Goal: Task Accomplishment & Management: Manage account settings

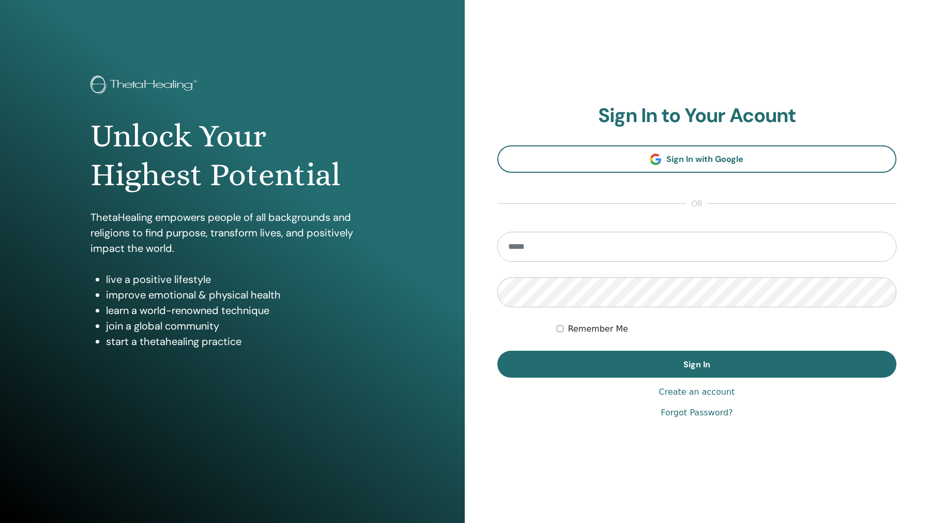
type input "**********"
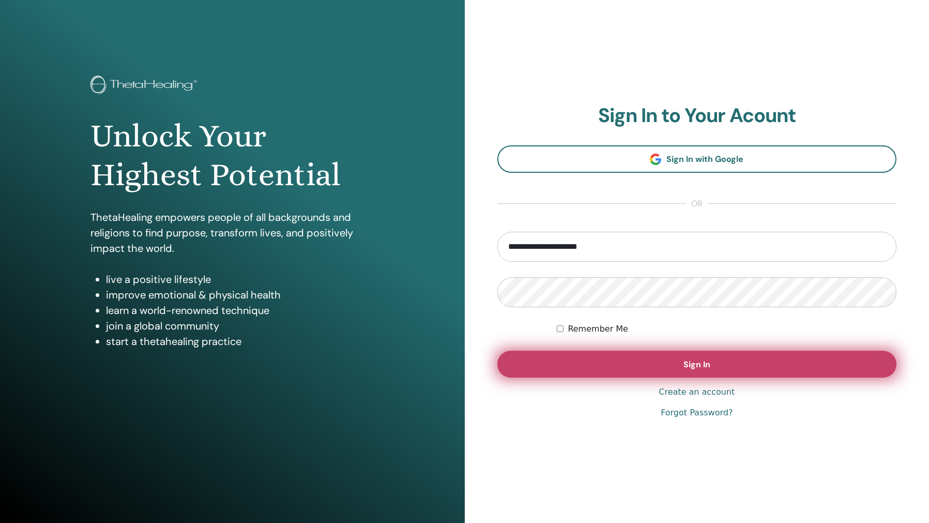
click at [662, 371] on button "Sign In" at bounding box center [698, 364] width 400 height 27
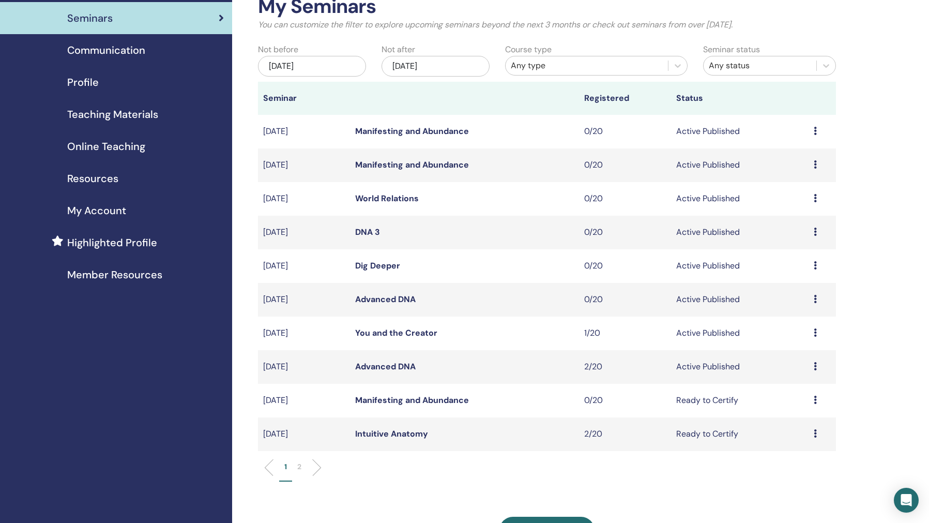
scroll to position [70, 0]
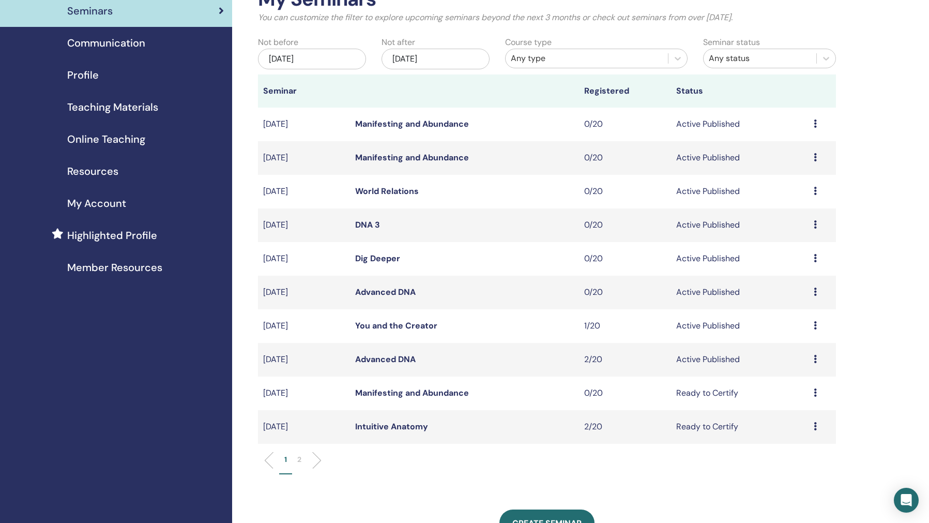
click at [818, 360] on div "Preview Edit Attendees Cancel" at bounding box center [822, 359] width 17 height 12
click at [791, 370] on link "Preview" at bounding box center [789, 368] width 29 height 11
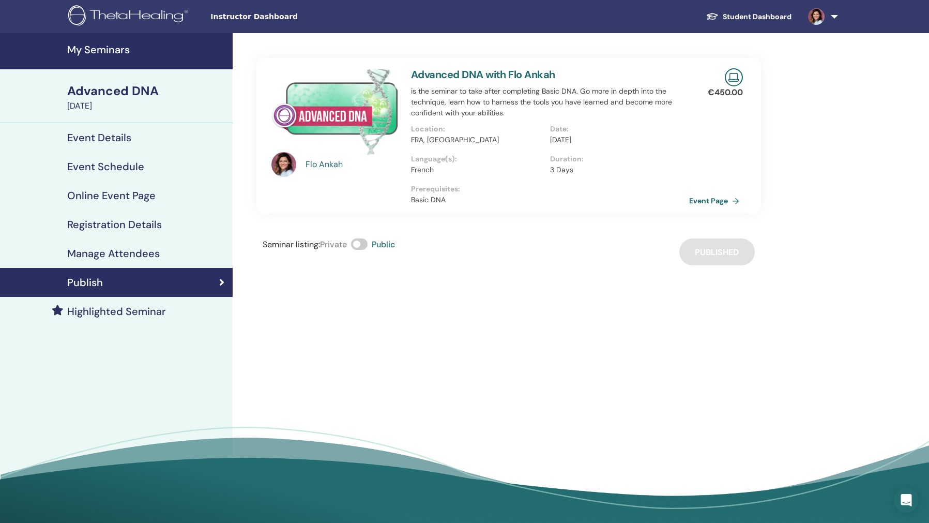
click at [93, 253] on h4 "Manage Attendees" at bounding box center [113, 253] width 93 height 12
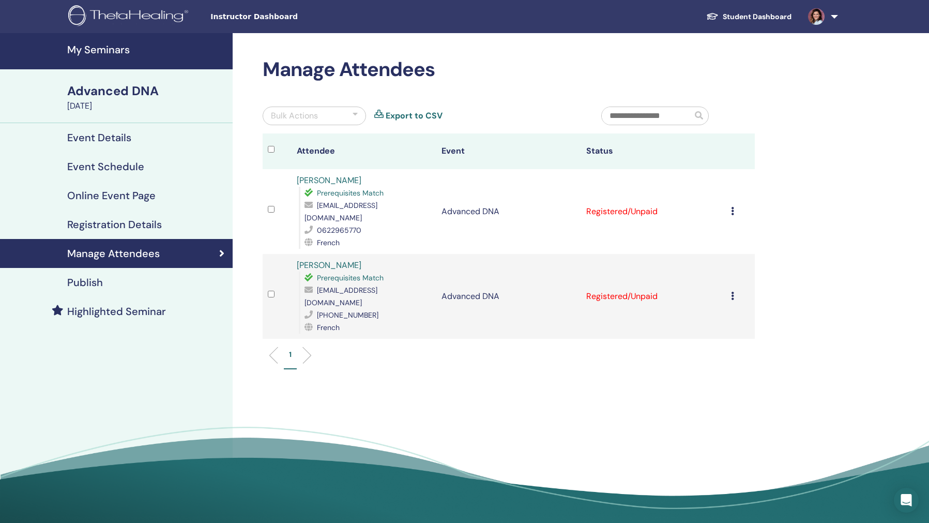
click at [103, 287] on div "Publish" at bounding box center [116, 282] width 216 height 12
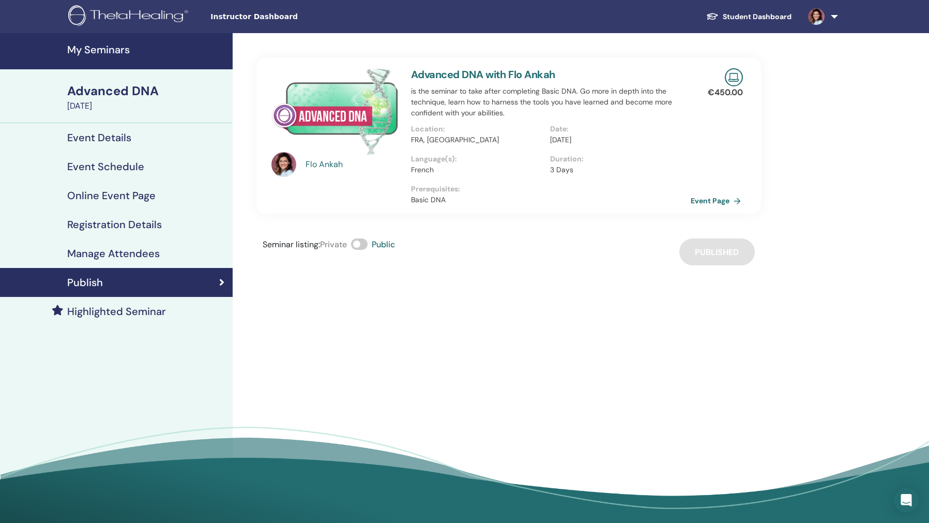
click at [723, 199] on link "Event Page" at bounding box center [718, 201] width 54 height 16
